Goal: Task Accomplishment & Management: Use online tool/utility

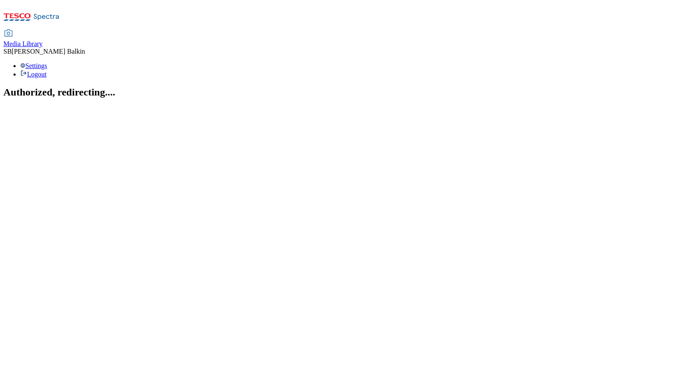
click at [43, 40] on span "Media Library" at bounding box center [22, 43] width 39 height 7
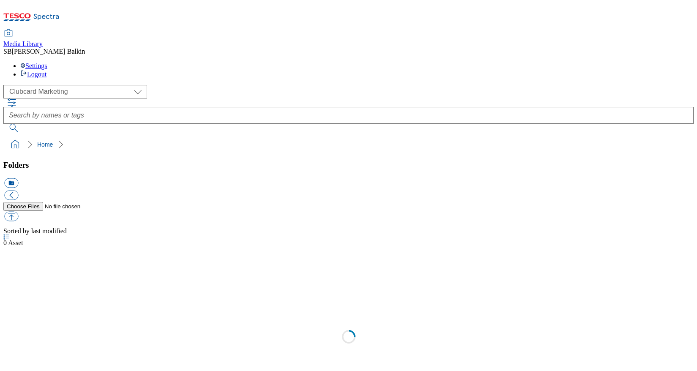
scroll to position [0, 0]
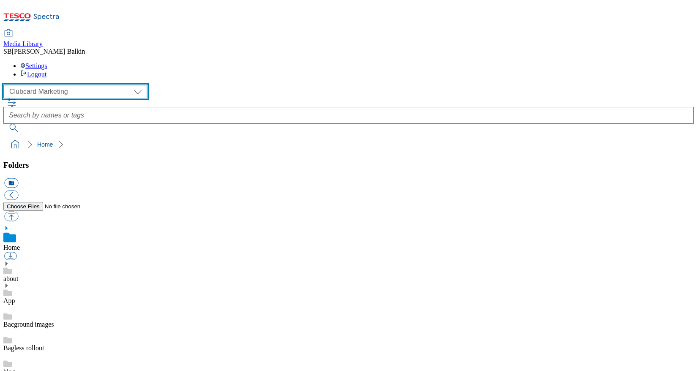
click at [31, 85] on select "Clubcard Marketing Dotcom UK FnF Stores GHS Marketing UK GHS Product UK GHS ROI…" at bounding box center [75, 92] width 144 height 14
select select "flare-ghs-mktg"
click at [6, 85] on select "Clubcard Marketing Dotcom UK FnF Stores GHS Marketing UK GHS Product UK GHS ROI…" at bounding box center [75, 92] width 144 height 14
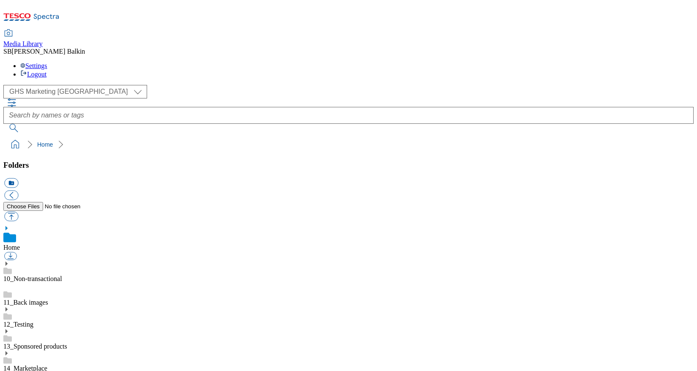
click at [9, 371] on icon at bounding box center [6, 375] width 6 height 6
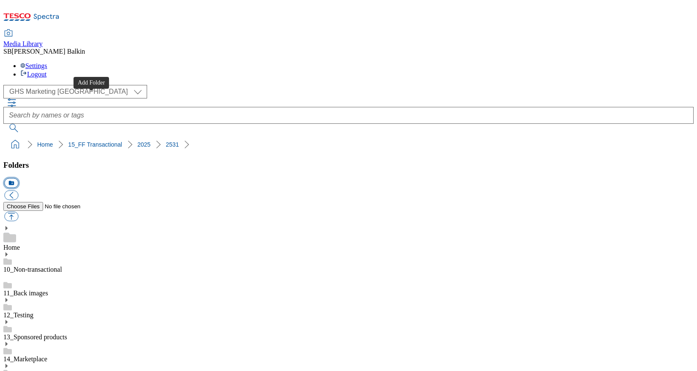
click at [18, 178] on button "icon_new_folder" at bounding box center [11, 183] width 14 height 10
type input "Changeover"
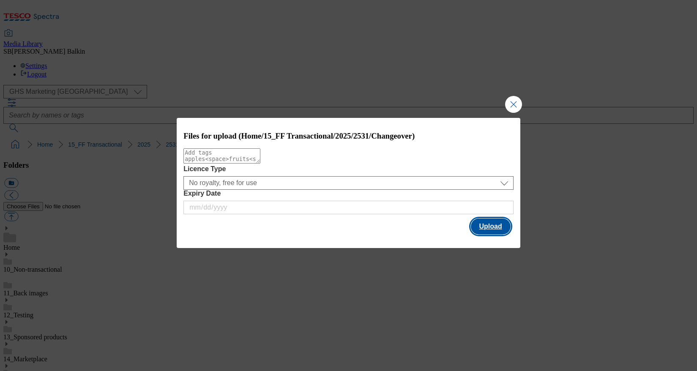
click at [489, 231] on button "Upload" at bounding box center [491, 226] width 40 height 16
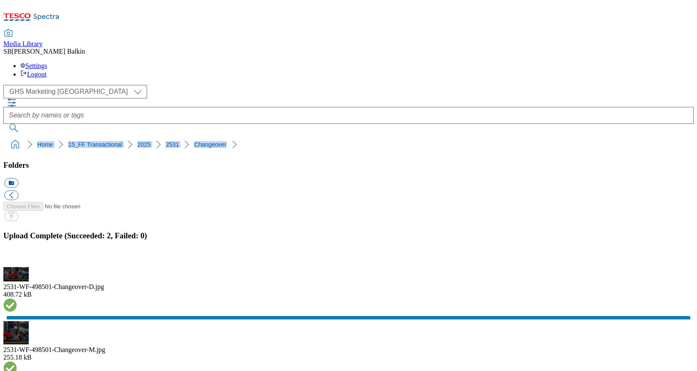
drag, startPoint x: 4, startPoint y: 79, endPoint x: 196, endPoint y: 80, distance: 191.4
click at [196, 136] on nav "Home 15_FF Transactional 2025 2531 Changeover" at bounding box center [348, 144] width 690 height 16
copy ol "Home 15_FF Transactional 2025 2531 Changeover"
